Goal: Check status: Check status

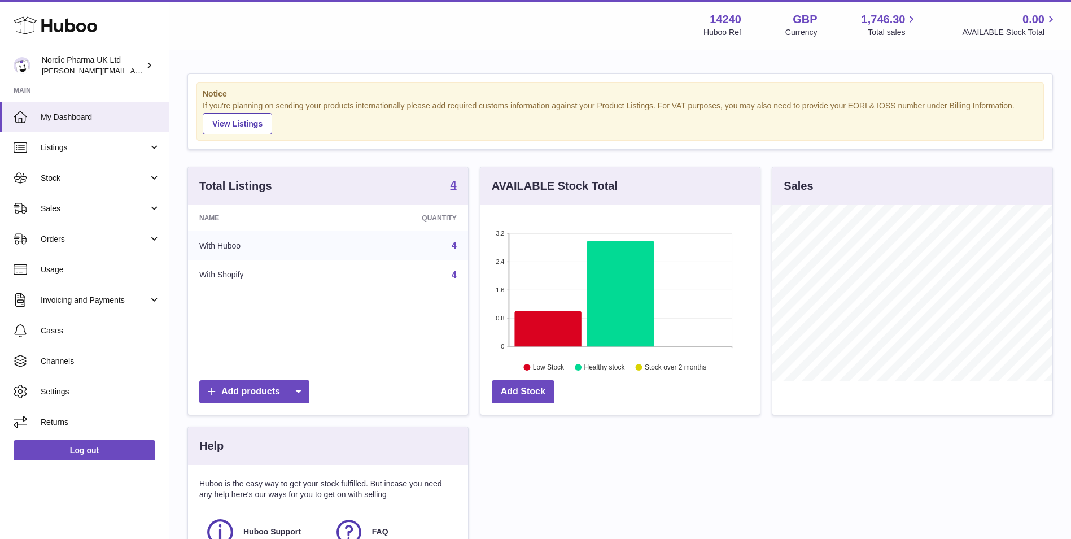
scroll to position [176, 279]
click at [68, 174] on span "Stock" at bounding box center [95, 178] width 108 height 11
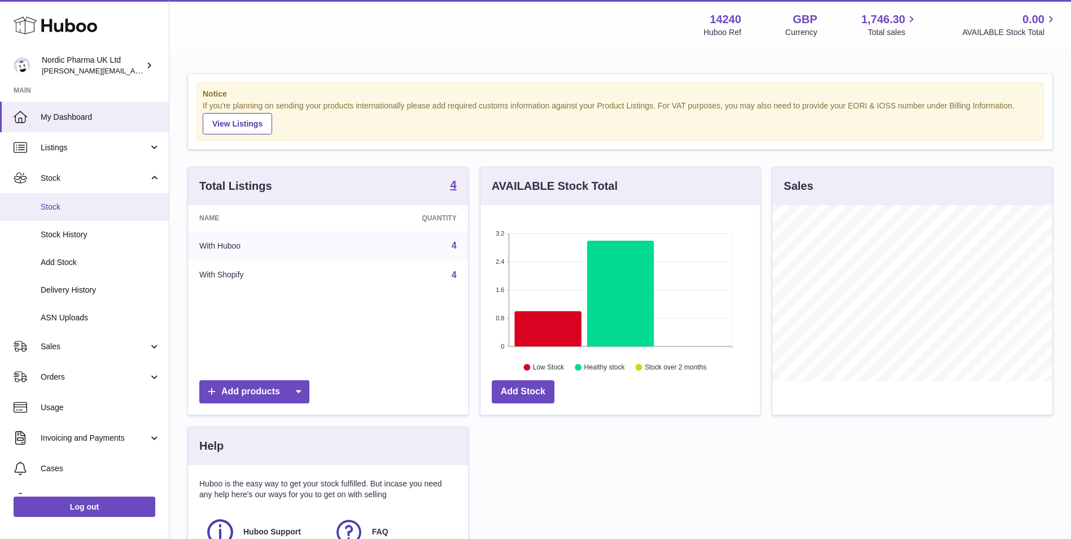
click at [62, 204] on span "Stock" at bounding box center [101, 207] width 120 height 11
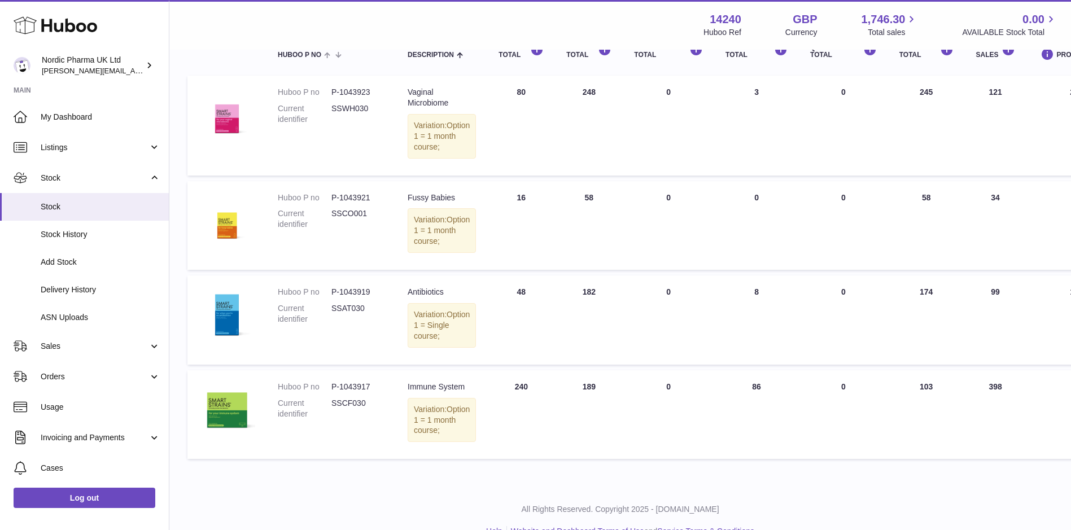
scroll to position [169, 0]
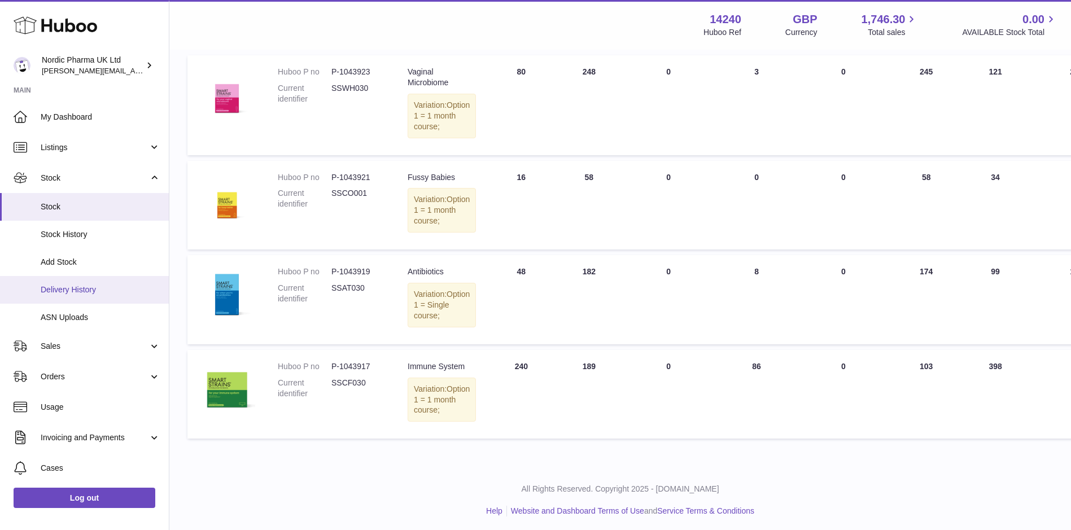
click at [67, 291] on span "Delivery History" at bounding box center [101, 290] width 120 height 11
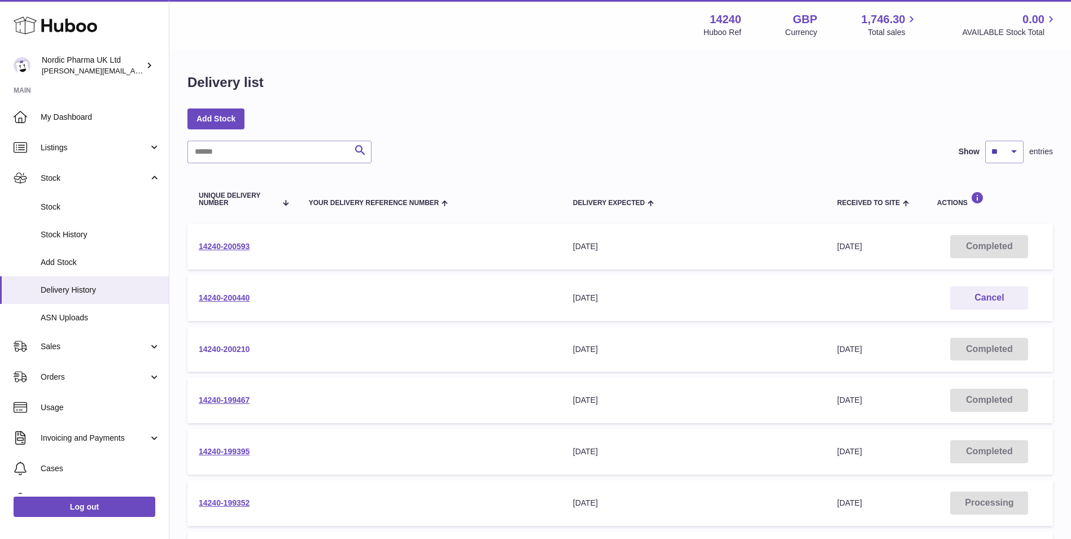
click at [217, 344] on link "14240-200210" at bounding box center [224, 348] width 51 height 9
click at [231, 299] on link "14240-200440" at bounding box center [224, 297] width 51 height 9
click at [229, 247] on link "14240-200593" at bounding box center [224, 246] width 51 height 9
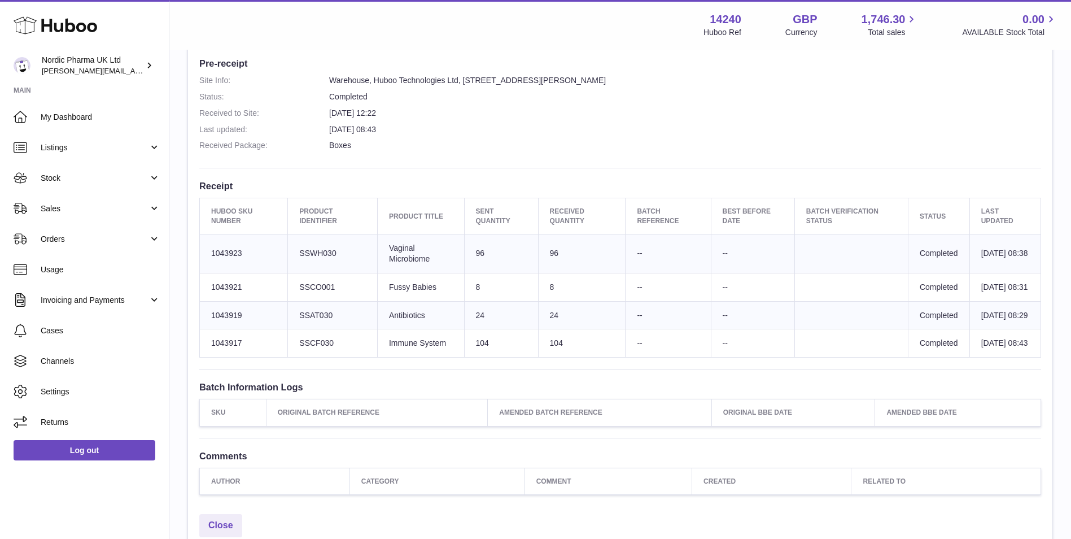
scroll to position [282, 0]
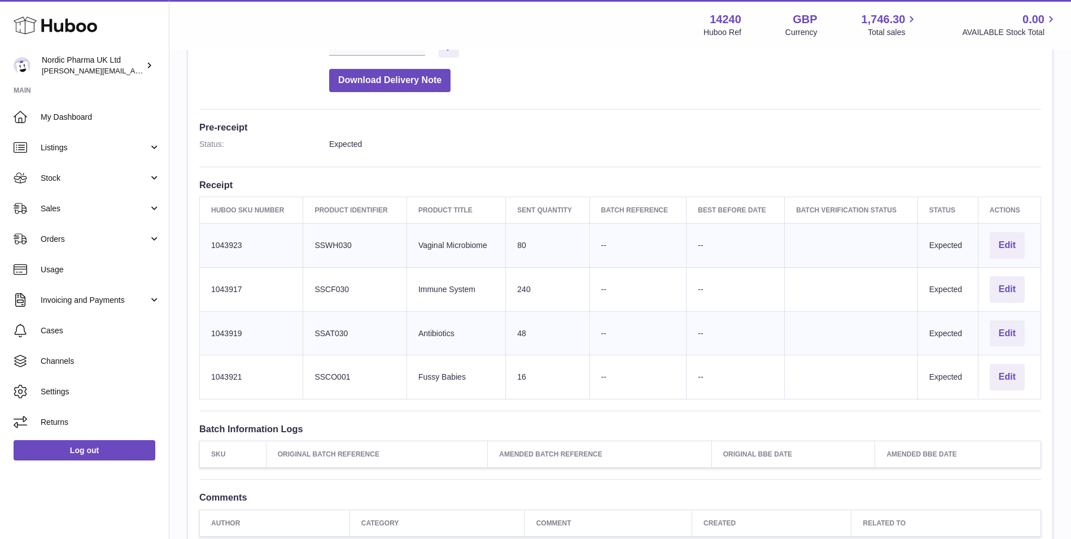
scroll to position [226, 0]
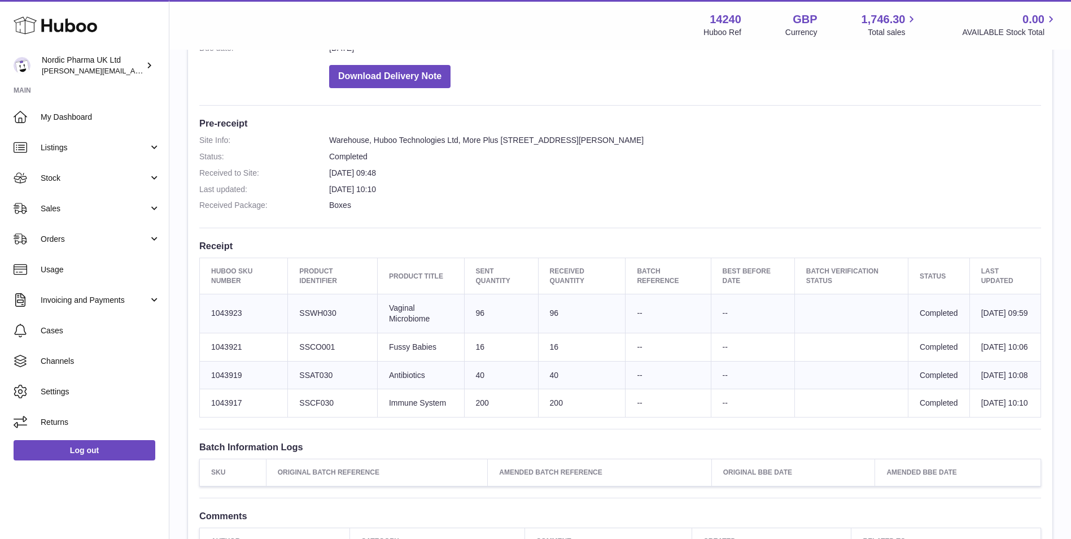
scroll to position [226, 0]
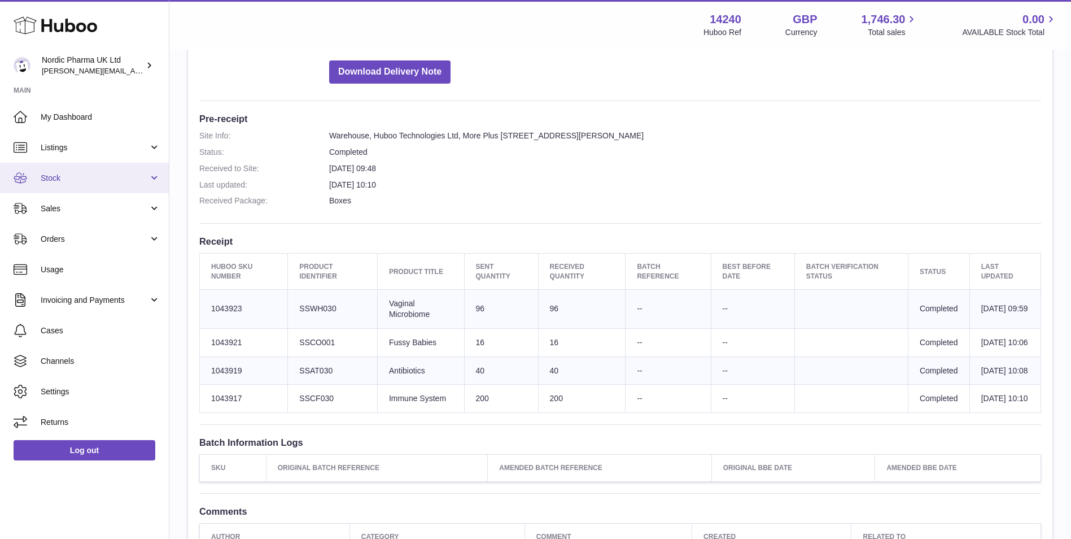
click at [64, 174] on span "Stock" at bounding box center [95, 178] width 108 height 11
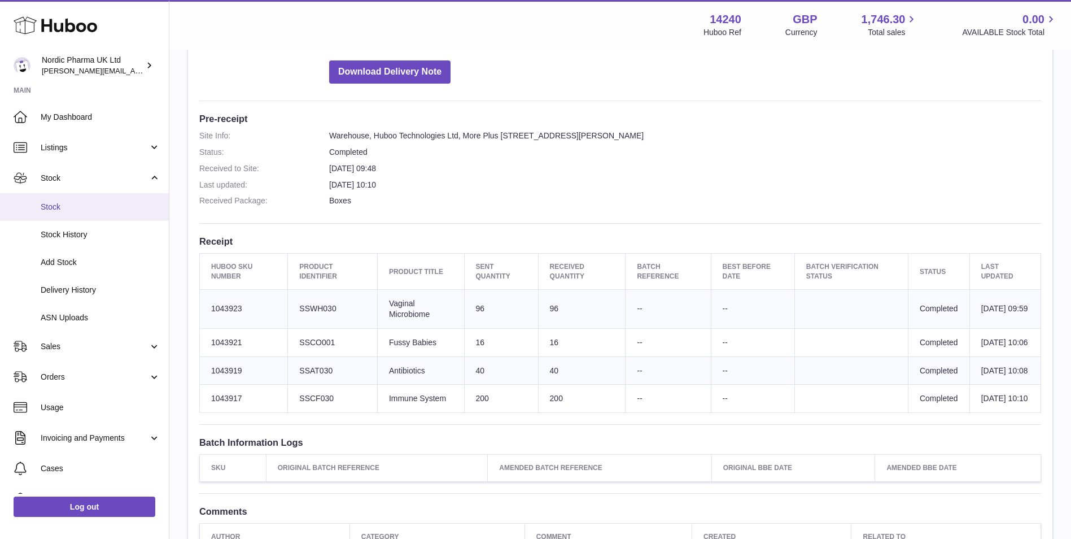
click at [67, 203] on span "Stock" at bounding box center [101, 207] width 120 height 11
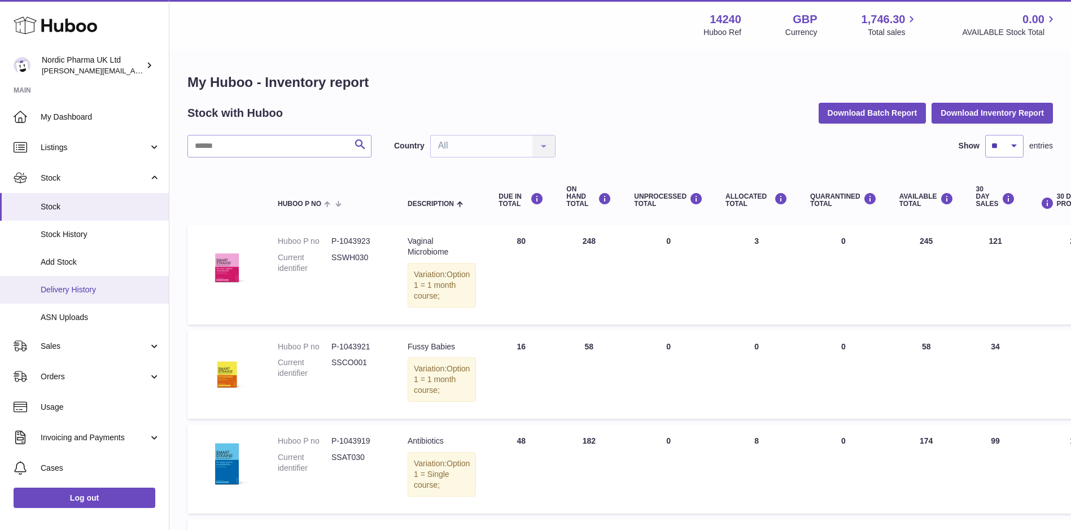
click at [67, 285] on span "Delivery History" at bounding box center [101, 290] width 120 height 11
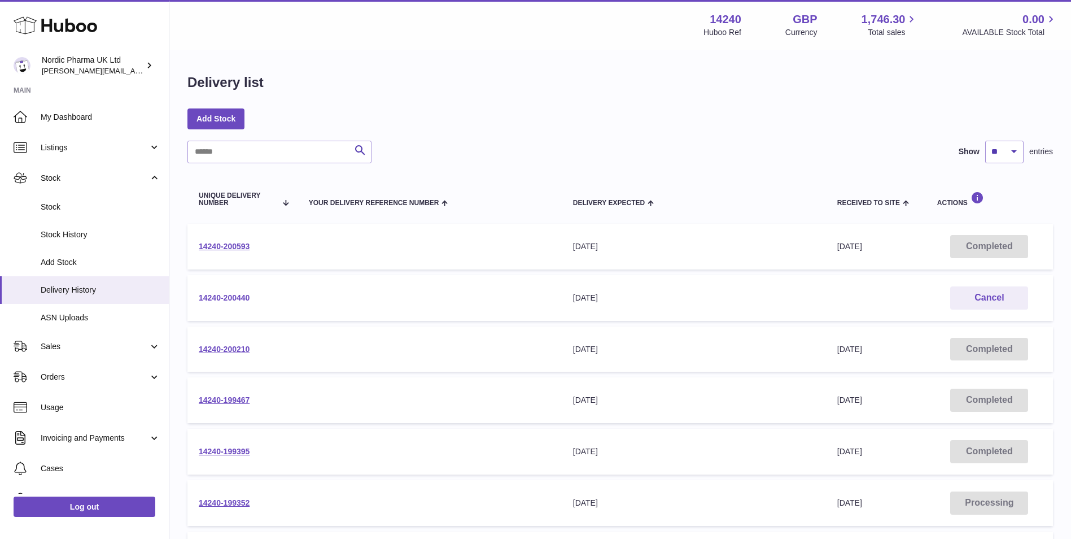
click at [218, 293] on link "14240-200440" at bounding box center [224, 297] width 51 height 9
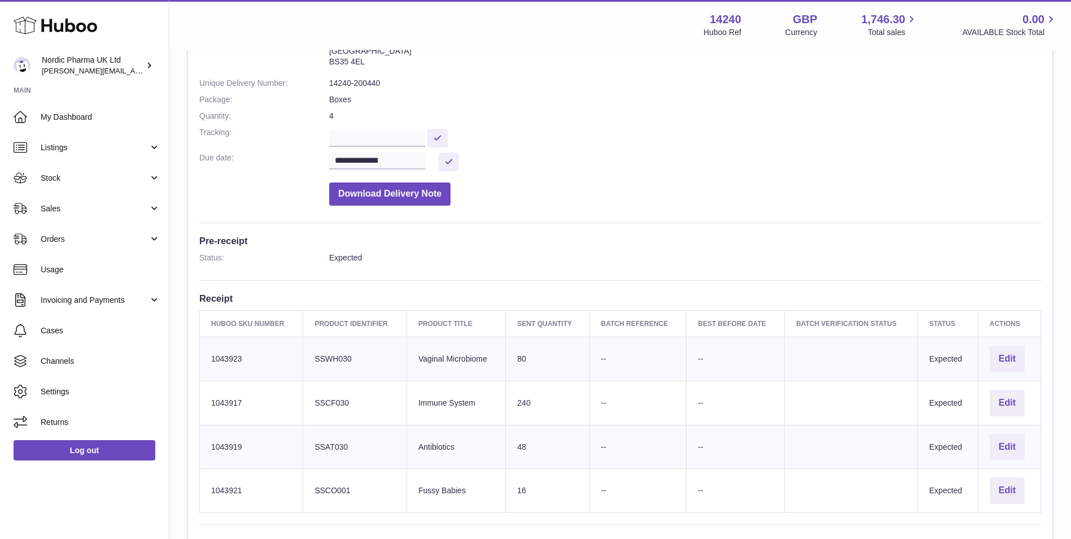
scroll to position [113, 0]
click at [46, 174] on span "Stock" at bounding box center [95, 178] width 108 height 11
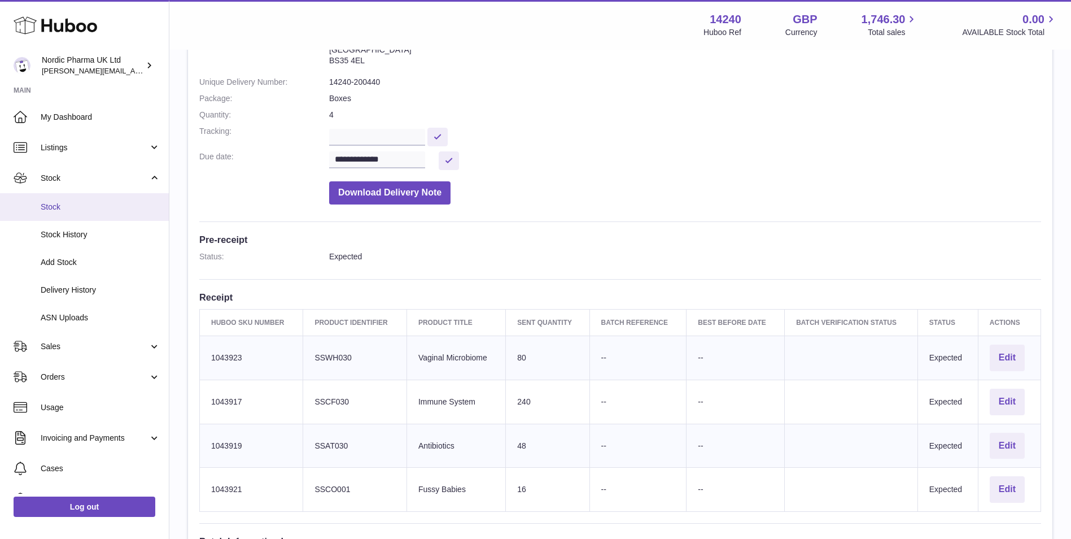
click at [50, 208] on span "Stock" at bounding box center [101, 207] width 120 height 11
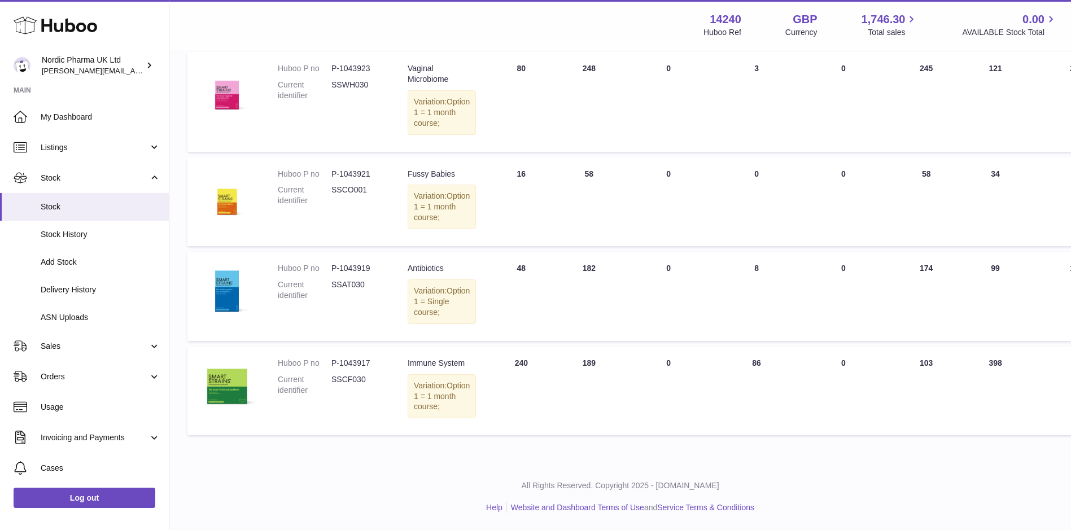
scroll to position [226, 0]
click at [120, 501] on link "Log out" at bounding box center [85, 498] width 142 height 20
